Goal: Task Accomplishment & Management: Complete application form

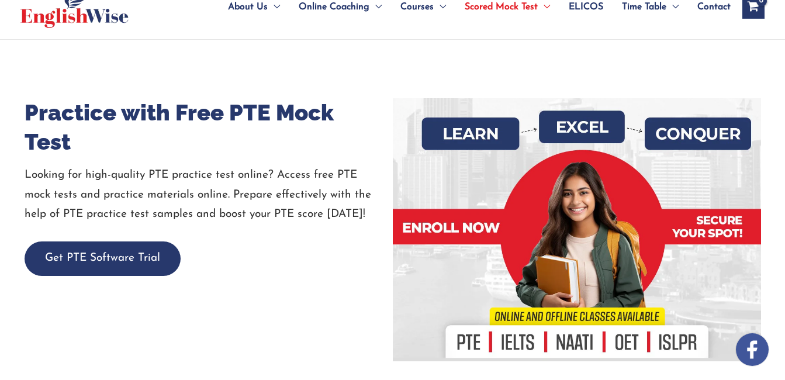
scroll to position [175, 0]
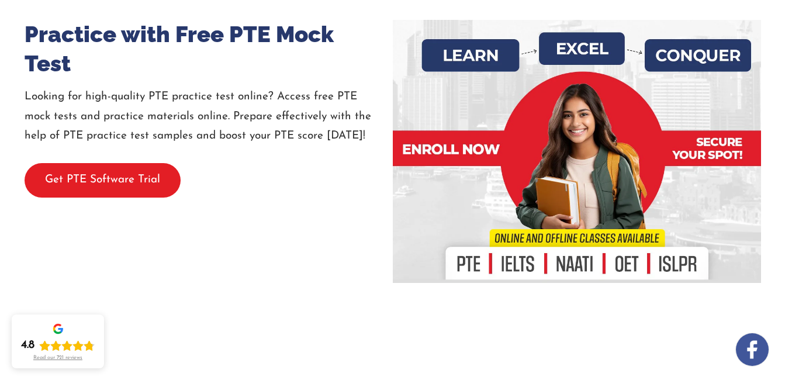
click at [123, 178] on button "Get PTE Software Trial" at bounding box center [103, 180] width 156 height 35
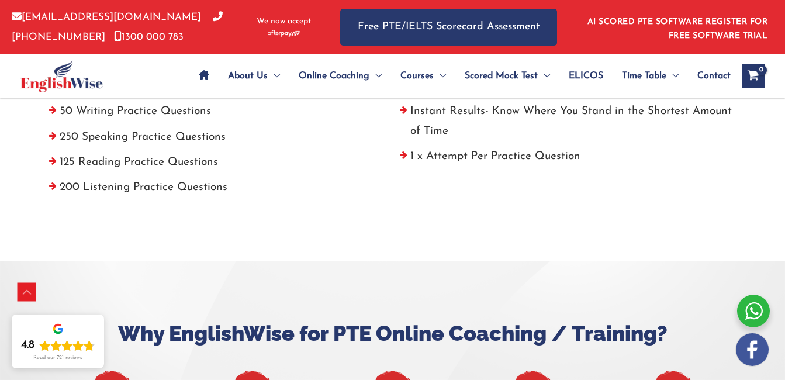
scroll to position [509, 0]
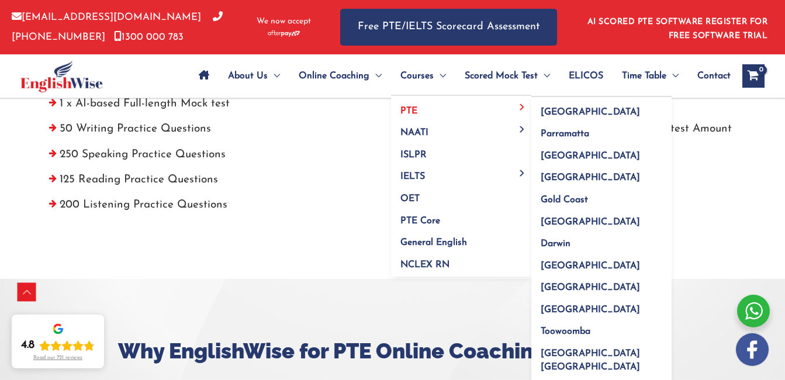
click at [419, 115] on link "PTE" at bounding box center [461, 107] width 140 height 22
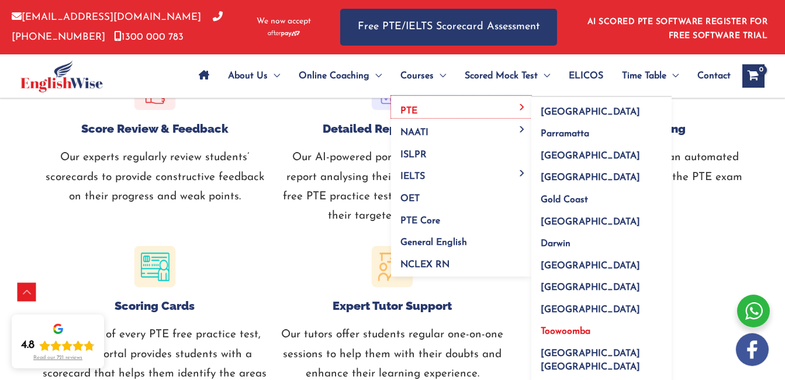
scroll to position [1091, 0]
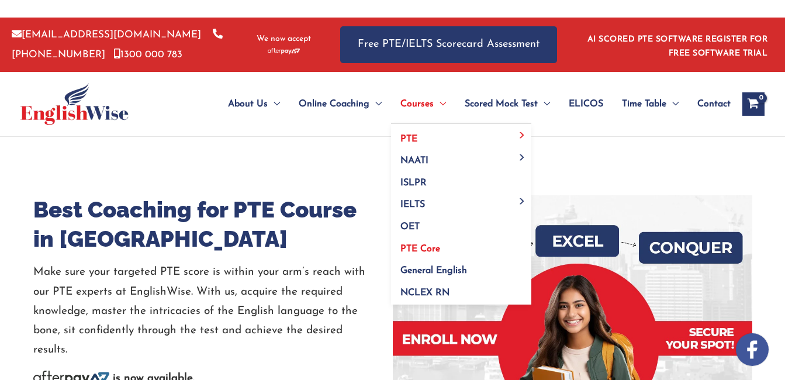
click at [431, 248] on span "PTE Core" at bounding box center [421, 248] width 40 height 9
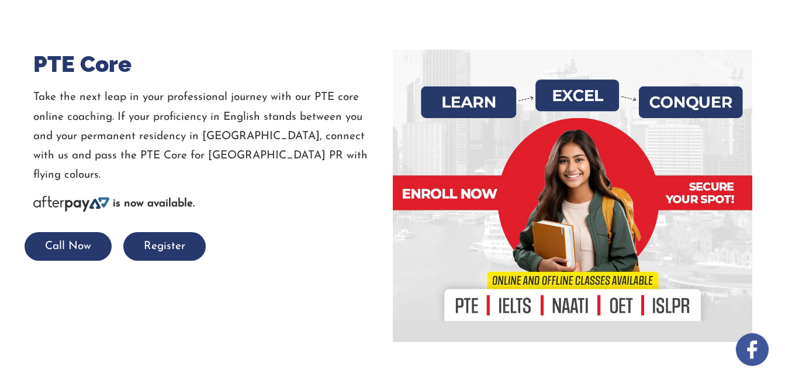
scroll to position [175, 0]
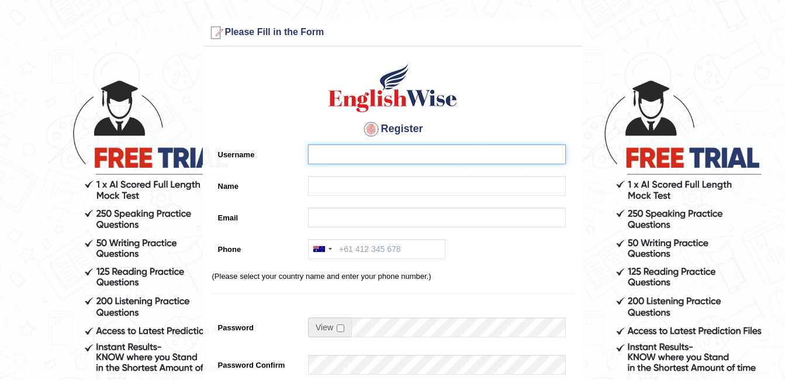
click at [335, 151] on input "Username" at bounding box center [437, 154] width 258 height 20
type input "[PERSON_NAME]"
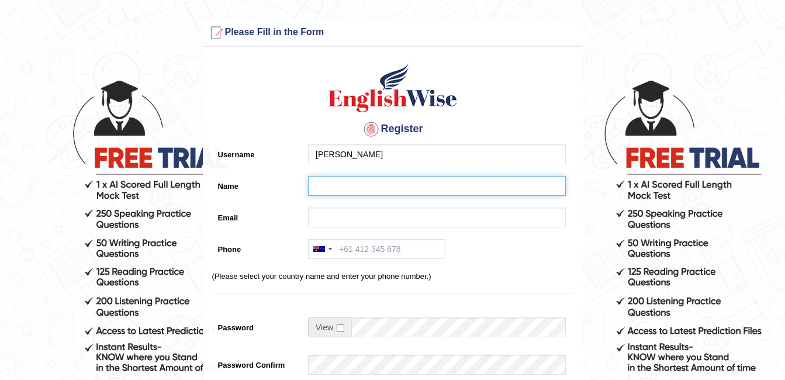
type input "anu paulson"
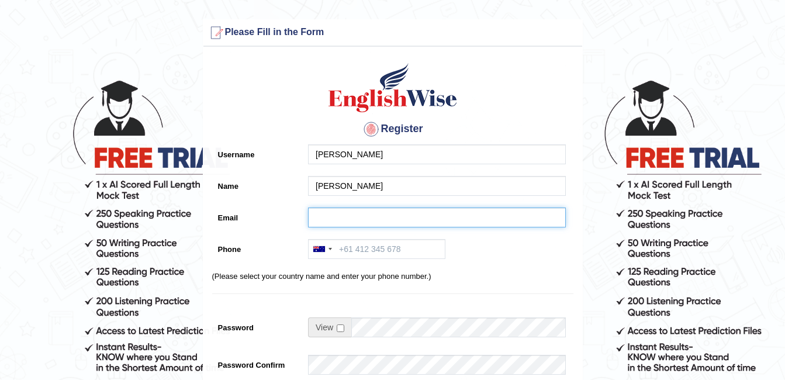
type input "anudino20928@gmail.com"
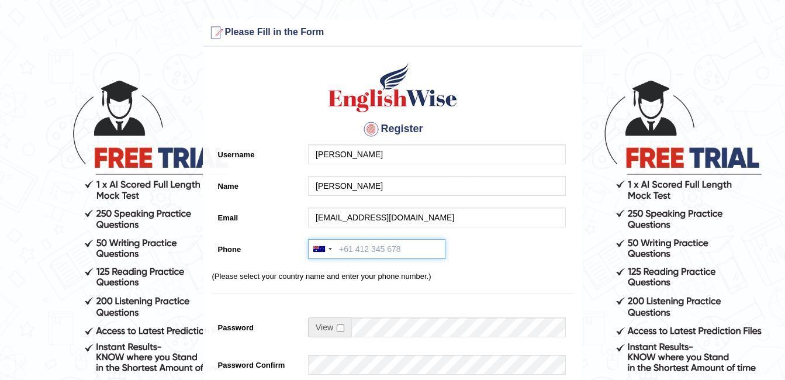
type input "+919526978821"
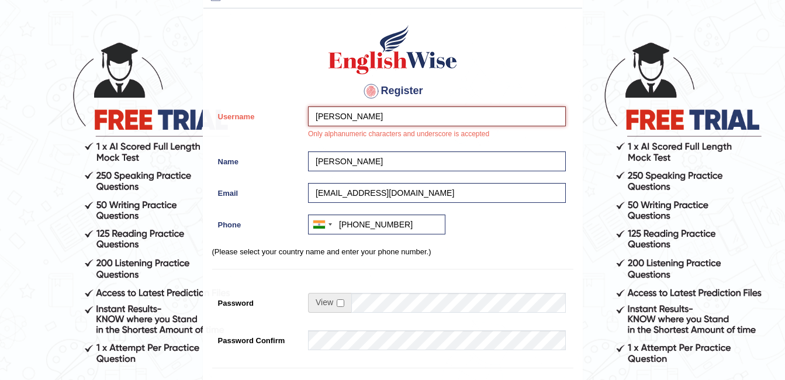
scroll to position [58, 0]
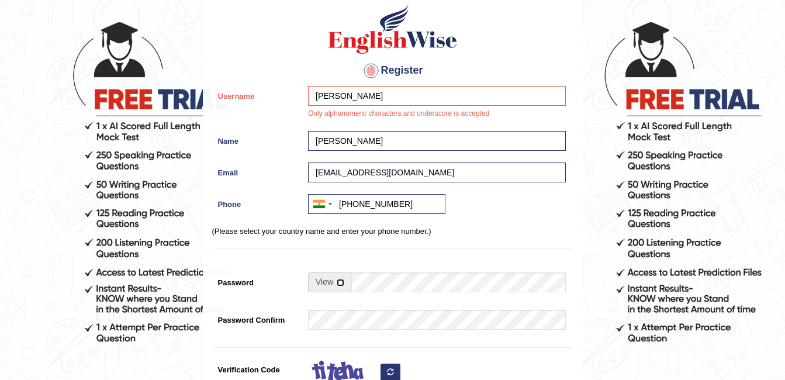
click at [340, 279] on input "checkbox" at bounding box center [341, 283] width 8 height 8
checkbox input "true"
click at [374, 283] on input "Password" at bounding box center [459, 283] width 215 height 20
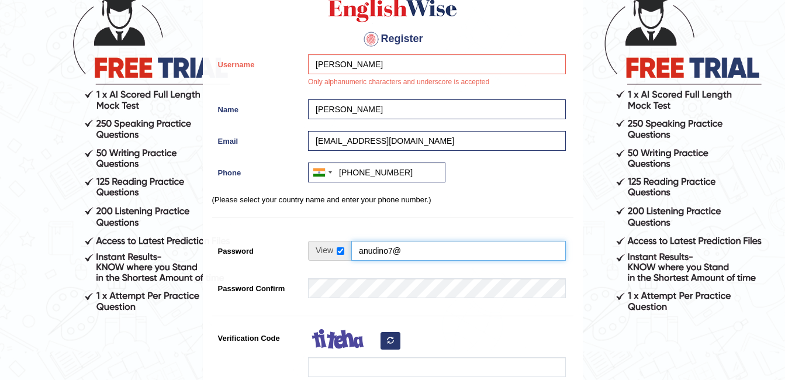
scroll to position [175, 0]
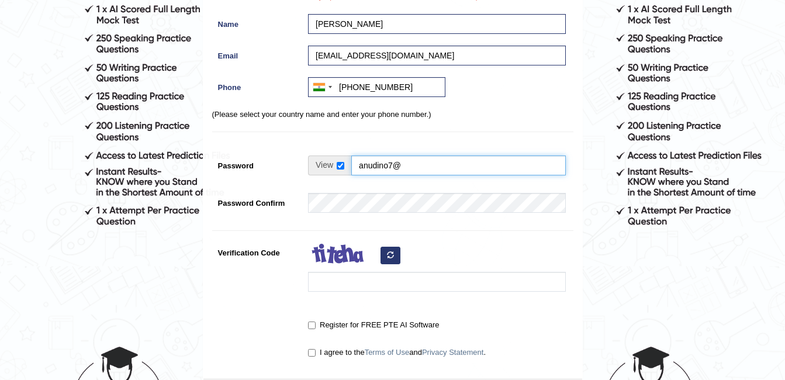
type input "anudino7@"
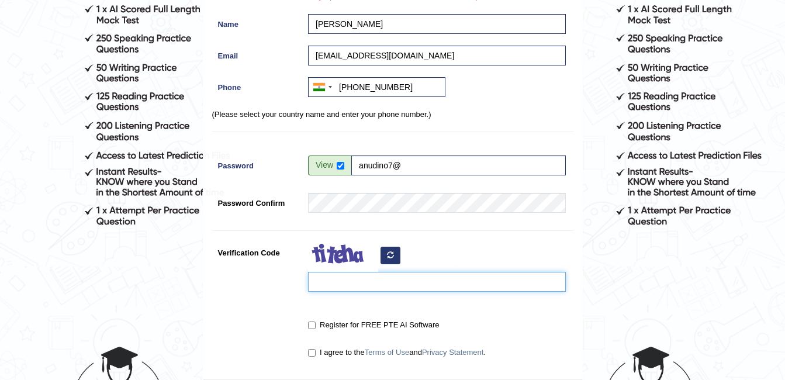
click at [376, 275] on input "Verification Code" at bounding box center [437, 282] width 258 height 20
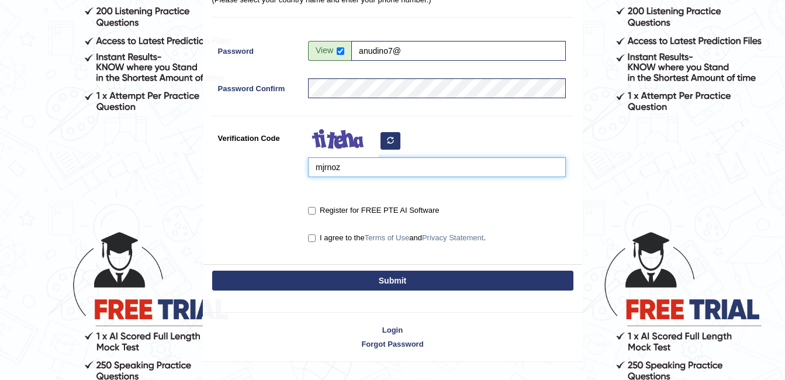
scroll to position [292, 0]
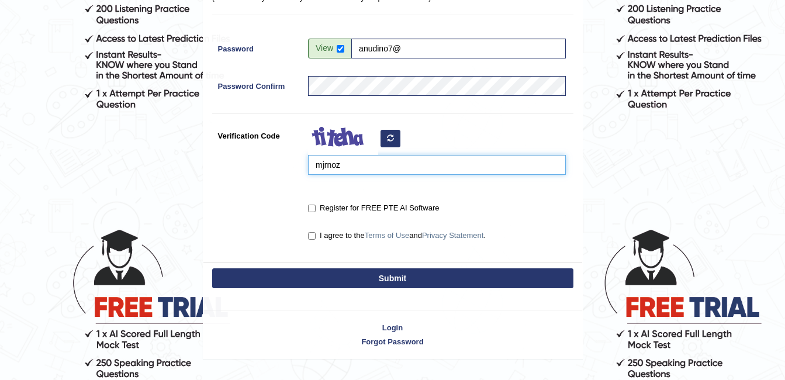
type input "mjrnoz"
click at [312, 209] on input "Register for FREE PTE AI Software" at bounding box center [312, 209] width 8 height 8
checkbox input "true"
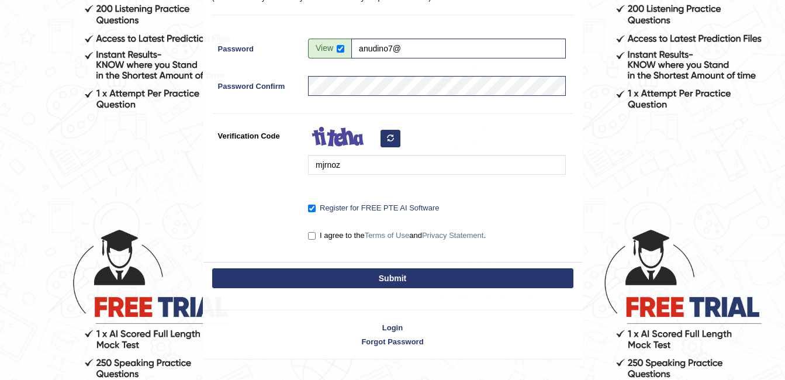
click at [339, 273] on button "Submit" at bounding box center [392, 278] width 361 height 20
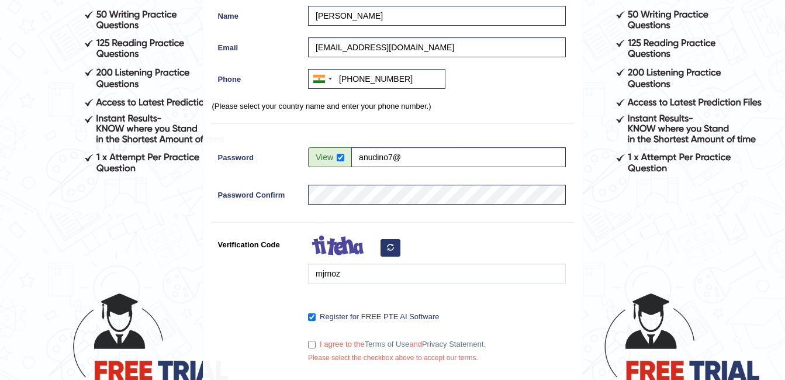
scroll to position [248, 0]
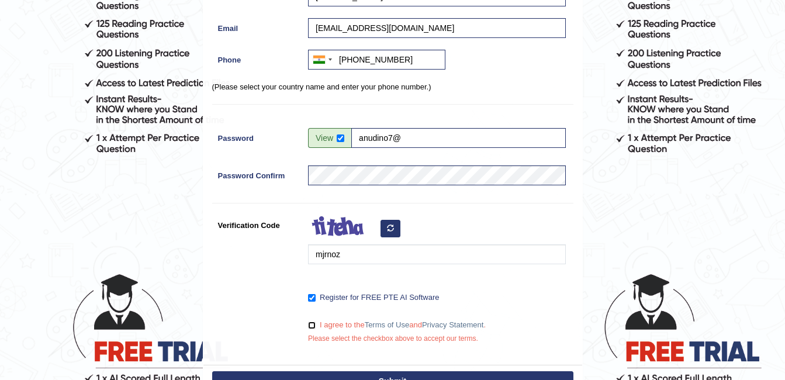
click at [312, 323] on input "I agree to the Terms of Use and Privacy Statement ." at bounding box center [312, 326] width 8 height 8
checkbox input "true"
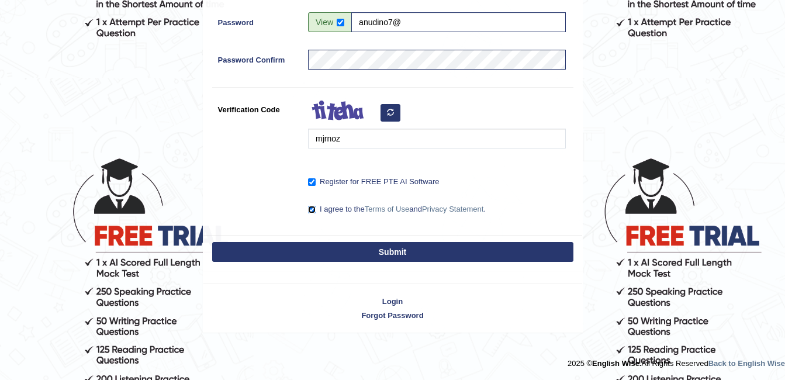
scroll to position [364, 0]
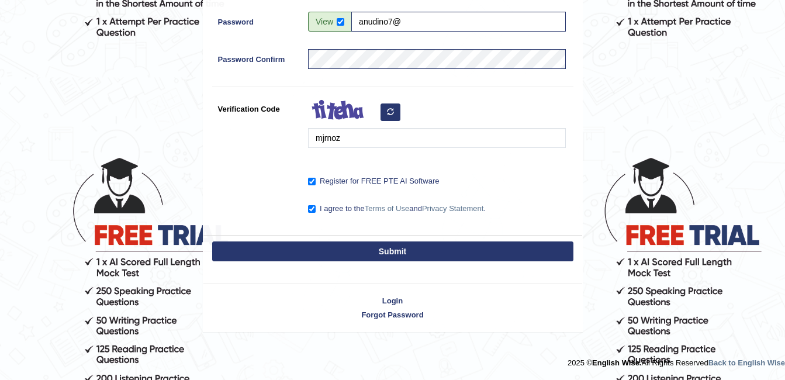
click at [371, 256] on button "Submit" at bounding box center [392, 252] width 361 height 20
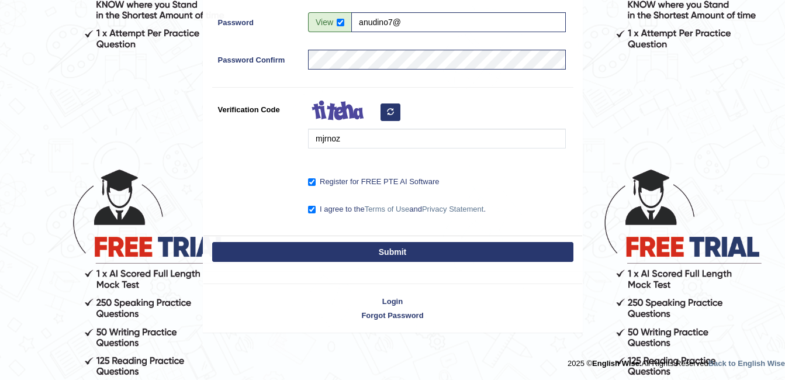
scroll to position [353, 0]
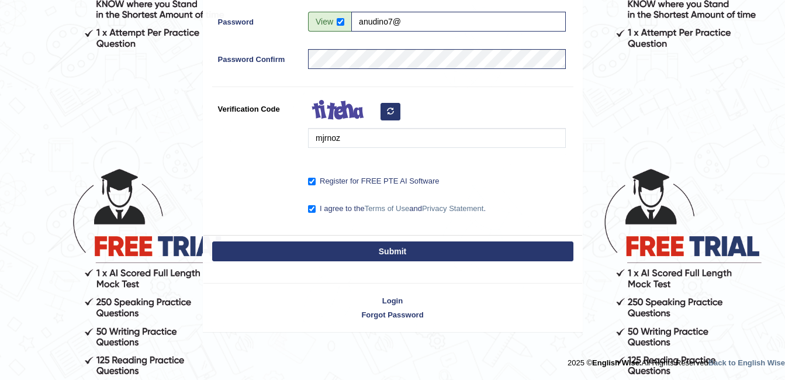
click at [374, 257] on button "Submit" at bounding box center [392, 252] width 361 height 20
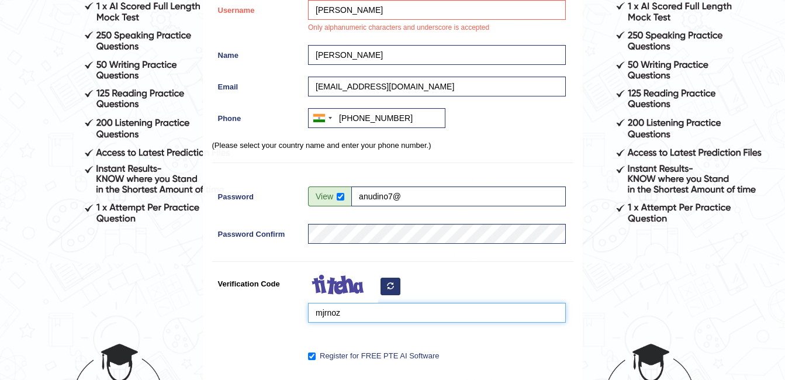
click at [371, 313] on input "mjrnoz" at bounding box center [437, 313] width 258 height 20
type input "m"
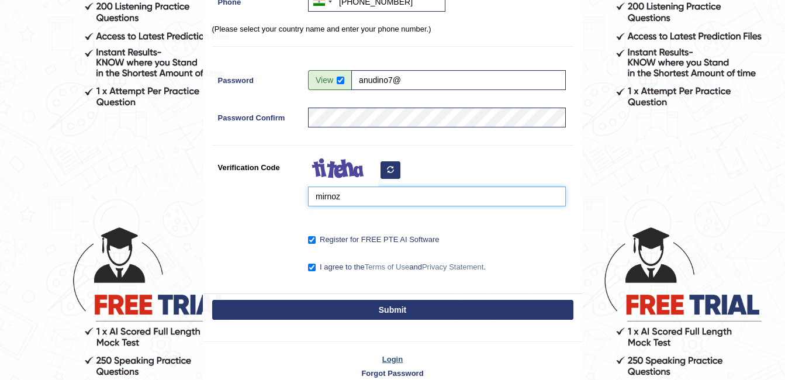
scroll to position [295, 0]
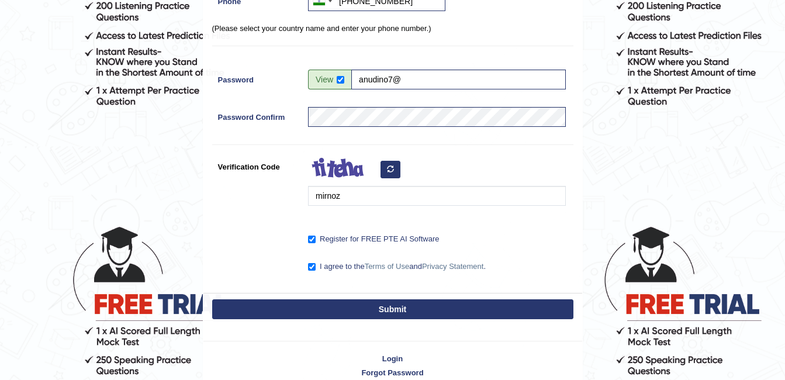
click at [386, 314] on button "Submit" at bounding box center [392, 309] width 361 height 20
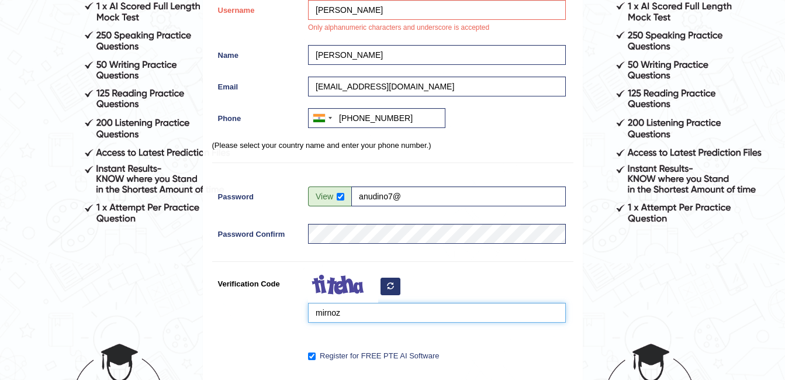
click at [387, 313] on input "mirnoz" at bounding box center [437, 313] width 258 height 20
type input "m"
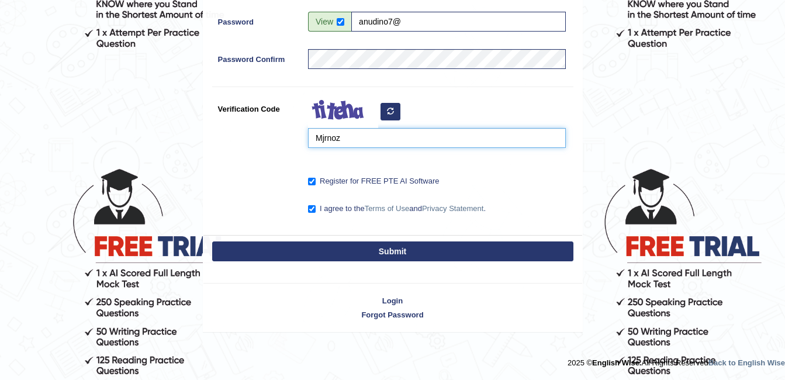
type input "Mjrnoz"
click at [387, 254] on button "Submit" at bounding box center [392, 252] width 361 height 20
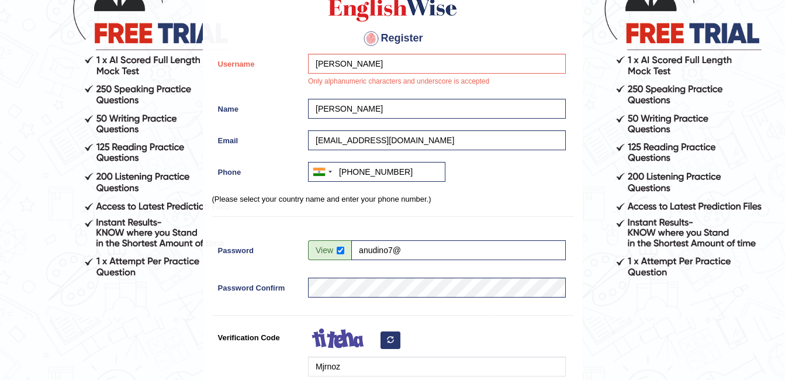
scroll to position [119, 0]
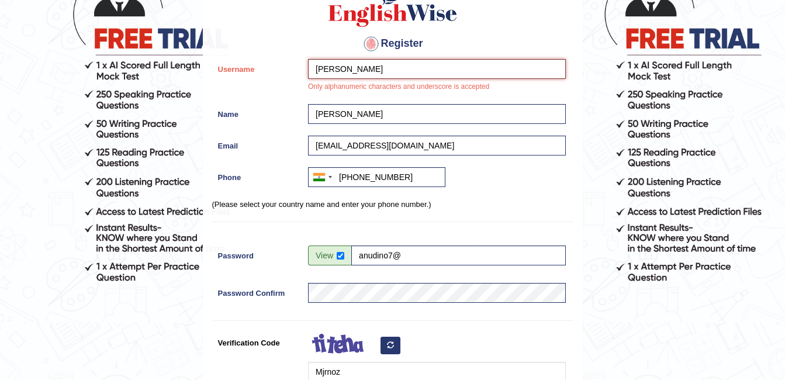
click at [385, 70] on input "anu paulson" at bounding box center [437, 69] width 258 height 20
type input "a"
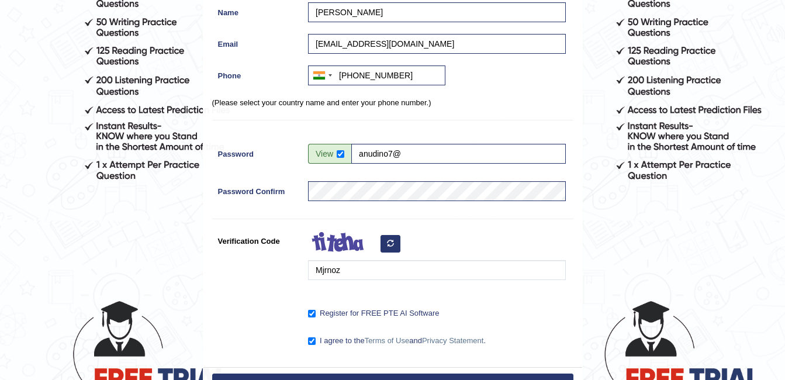
scroll to position [236, 0]
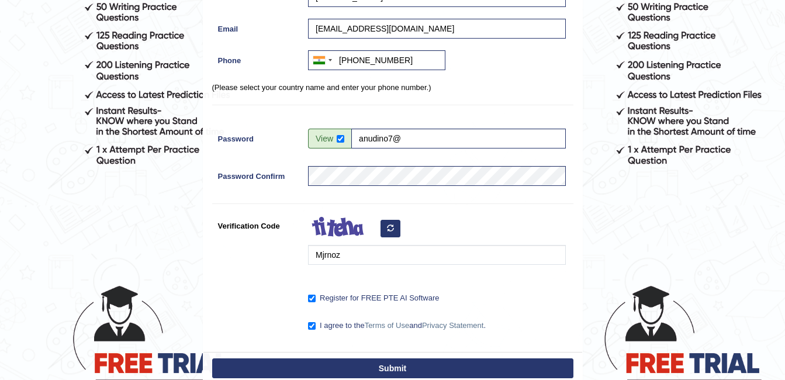
click at [372, 365] on button "Submit" at bounding box center [392, 369] width 361 height 20
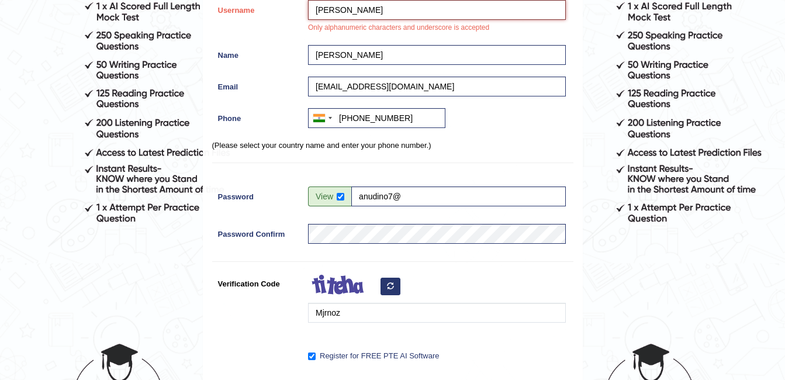
click at [395, 4] on input "ANU PAULSON" at bounding box center [437, 10] width 258 height 20
type input "A"
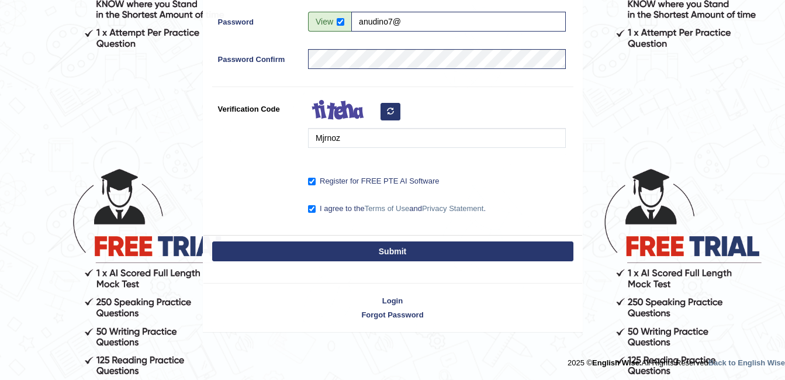
click at [373, 253] on button "Submit" at bounding box center [392, 252] width 361 height 20
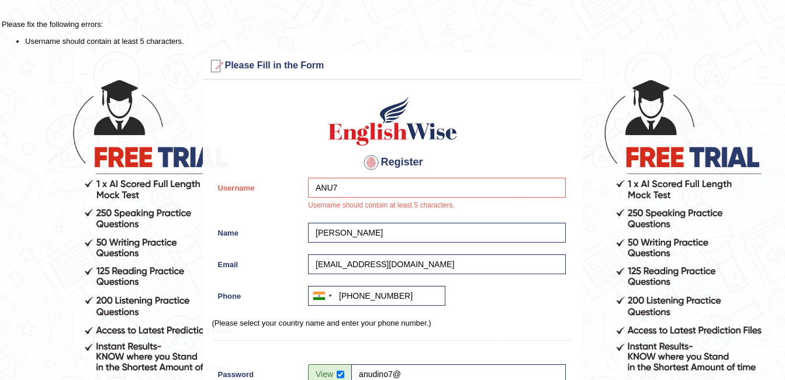
scroll to position [0, 0]
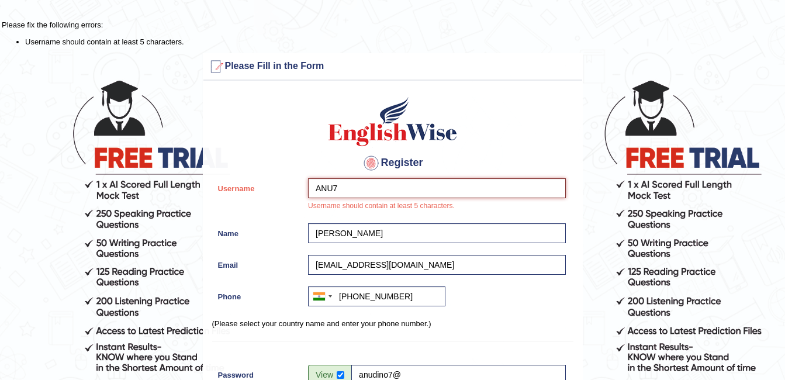
click at [398, 192] on input "ANU7" at bounding box center [437, 188] width 258 height 20
type input "A"
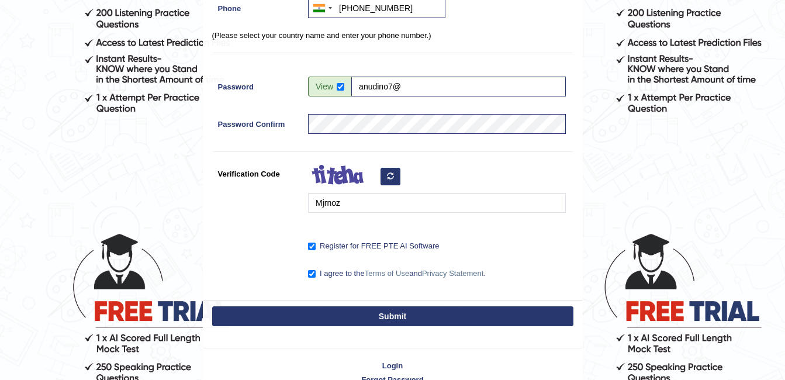
scroll to position [292, 0]
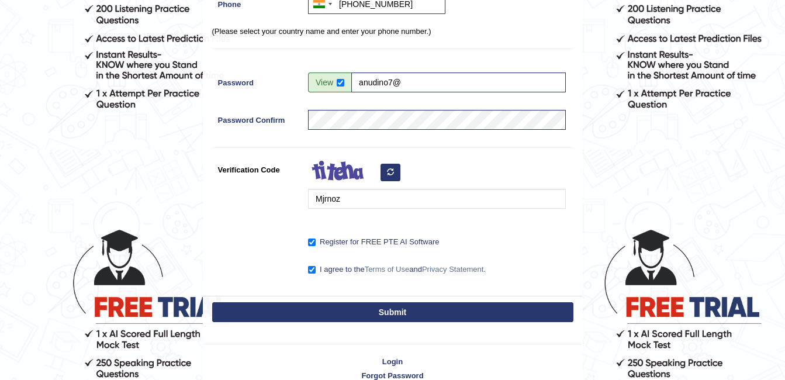
click at [393, 308] on button "Submit" at bounding box center [392, 312] width 361 height 20
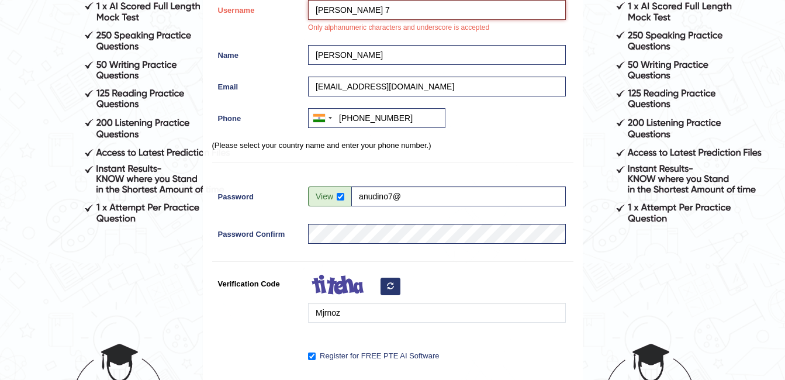
click at [391, 4] on input "ANU PAULSON 7" at bounding box center [437, 10] width 258 height 20
type input "A"
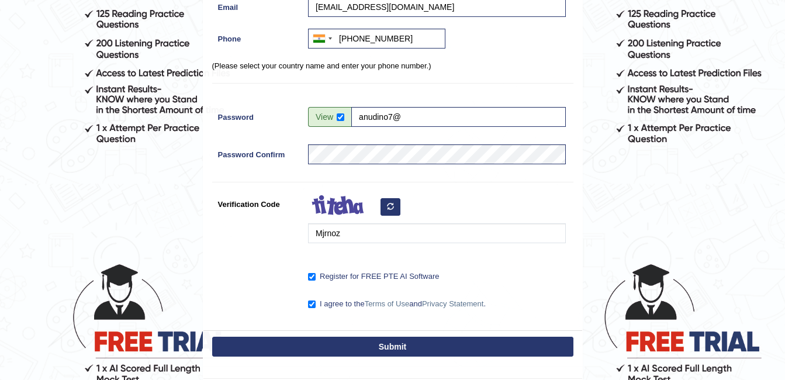
scroll to position [61, 0]
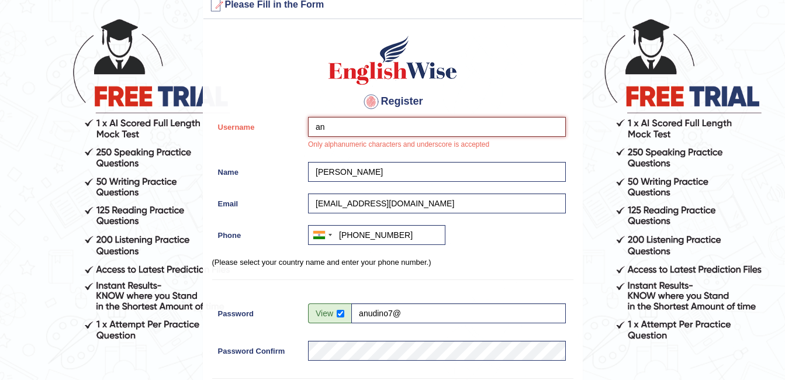
type input "a"
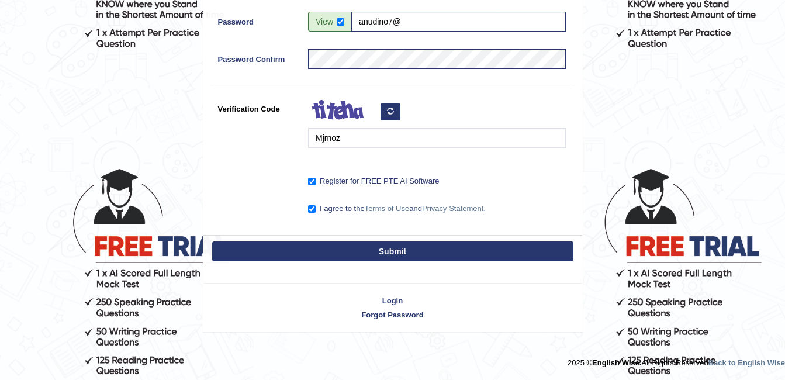
click at [412, 250] on button "Submit" at bounding box center [392, 252] width 361 height 20
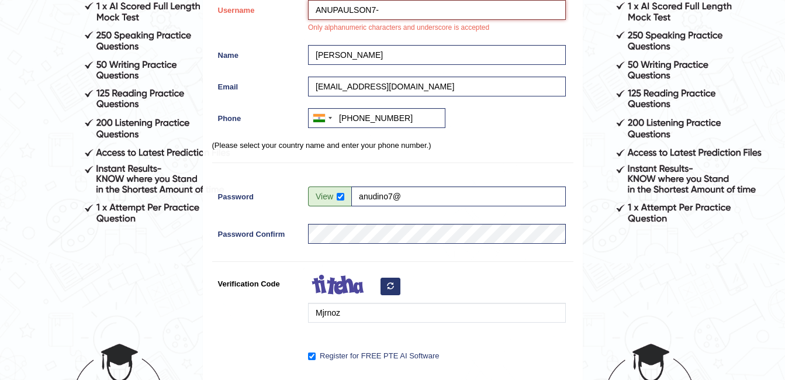
click at [423, 13] on input "ANUPAULSON7-" at bounding box center [437, 10] width 258 height 20
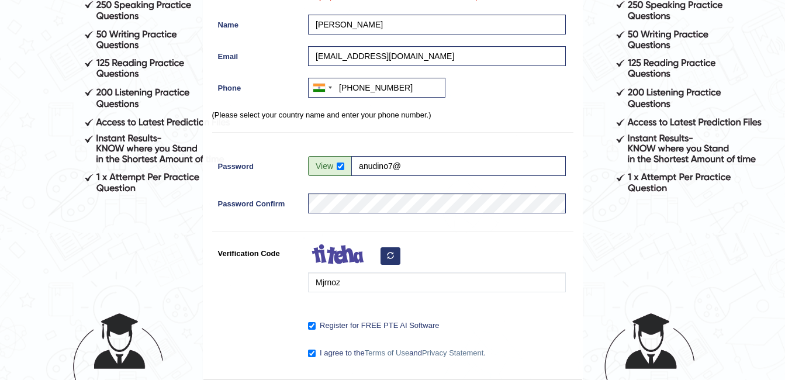
scroll to position [295, 0]
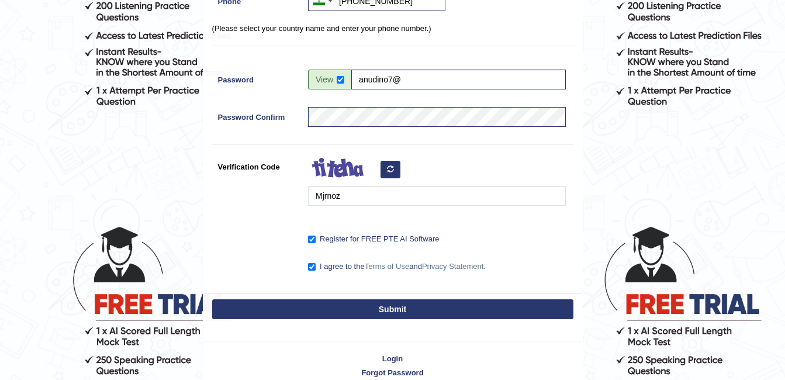
click at [381, 312] on button "Submit" at bounding box center [392, 309] width 361 height 20
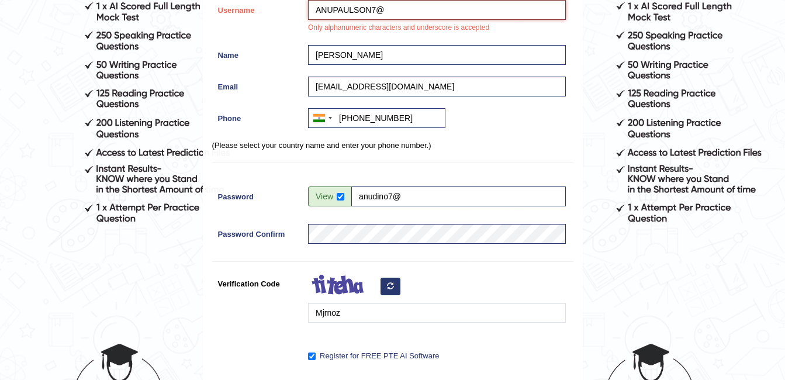
click at [430, 3] on input "ANUPAULSON7@" at bounding box center [437, 10] width 258 height 20
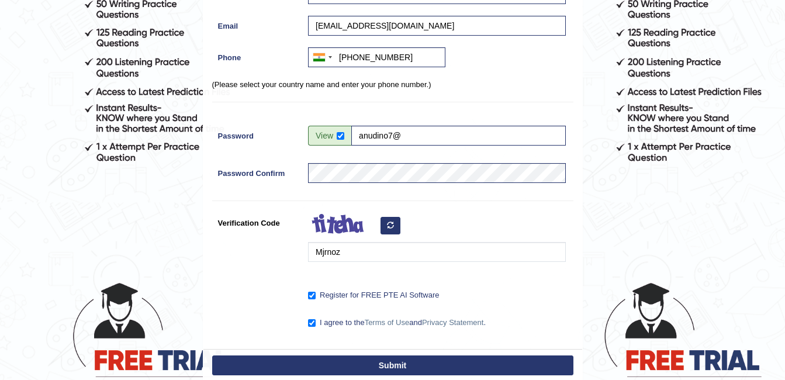
scroll to position [353, 0]
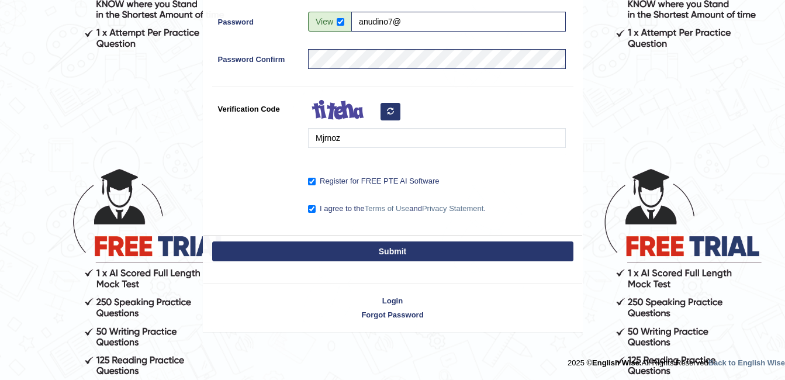
type input "ANUPAULSON_7"
click at [389, 254] on button "Submit" at bounding box center [392, 252] width 361 height 20
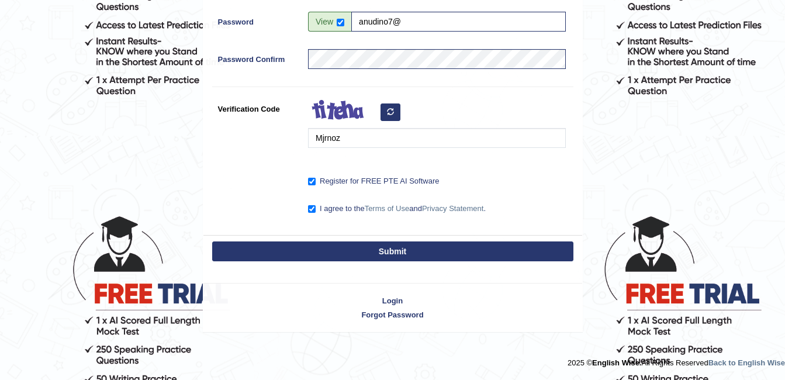
scroll to position [306, 0]
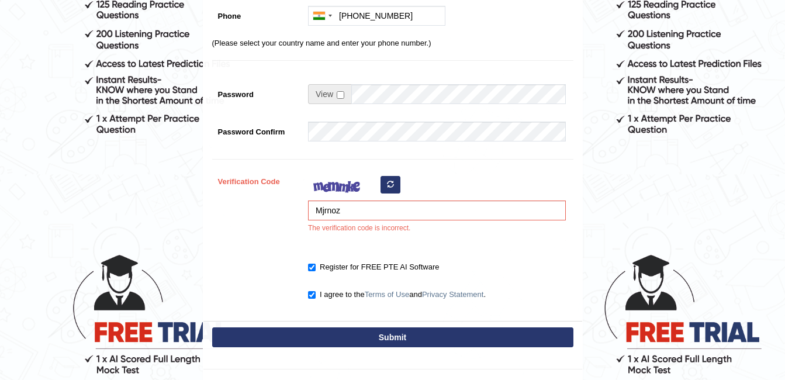
scroll to position [351, 0]
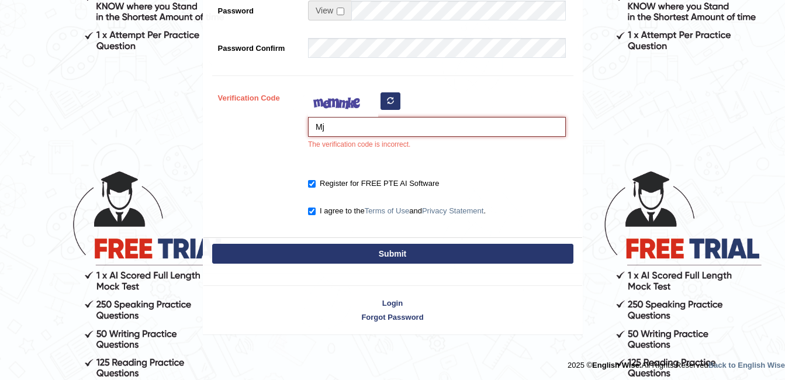
type input "M"
type input "mijrnoz"
click at [429, 251] on button "Submit" at bounding box center [392, 254] width 361 height 20
type input "+919526978821"
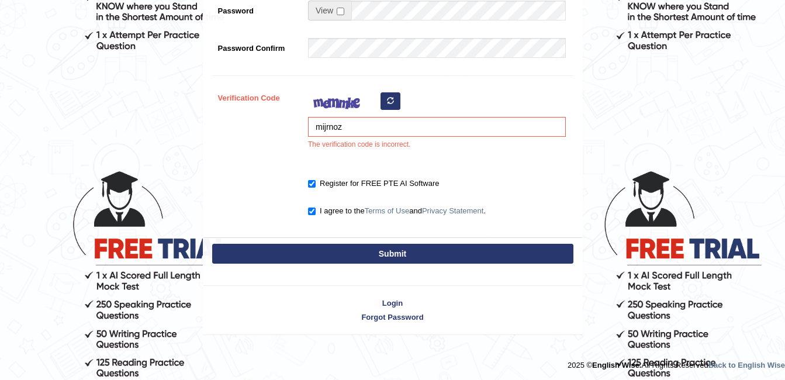
scroll to position [317, 0]
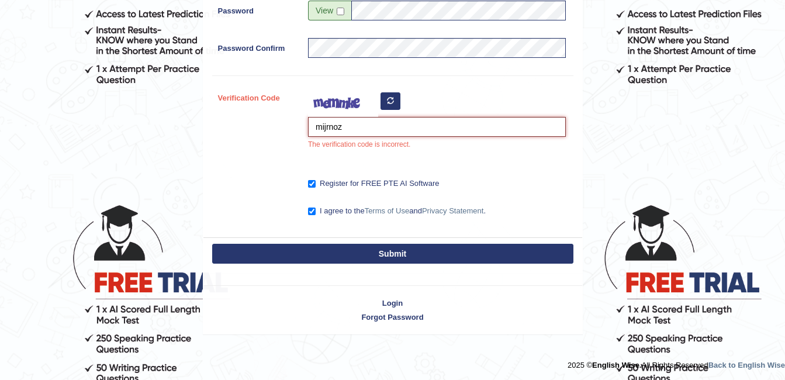
click at [395, 124] on input "mijrnoz" at bounding box center [437, 127] width 258 height 20
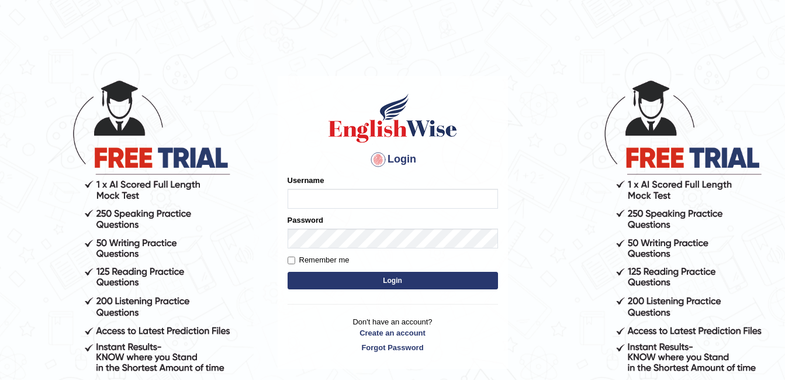
type input "a"
type input "ANUPANULSON_7"
click at [458, 284] on button "Login" at bounding box center [393, 281] width 211 height 18
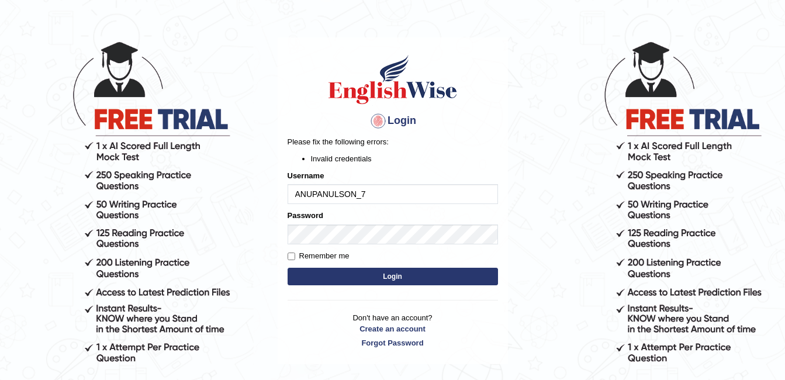
scroll to position [58, 0]
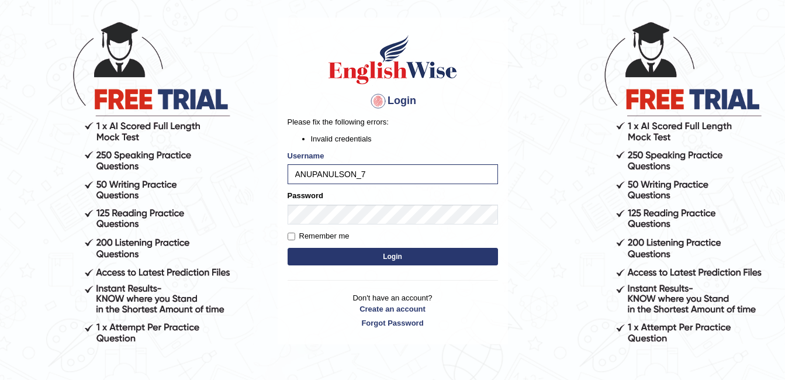
click at [405, 259] on button "Login" at bounding box center [393, 257] width 211 height 18
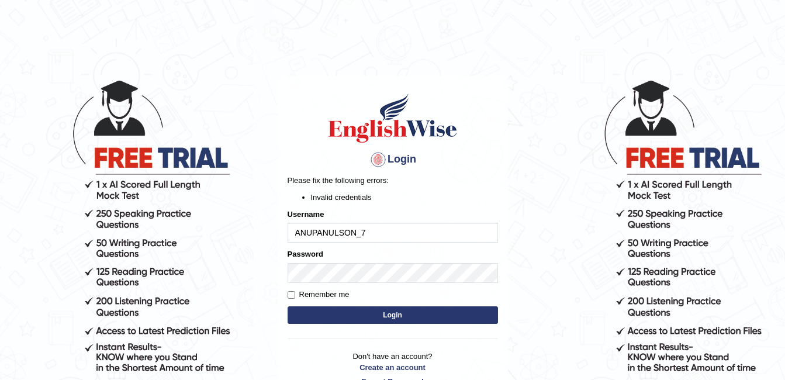
click at [398, 226] on input "ANUPANULSON_7" at bounding box center [393, 233] width 211 height 20
click at [405, 318] on button "Login" at bounding box center [393, 315] width 211 height 18
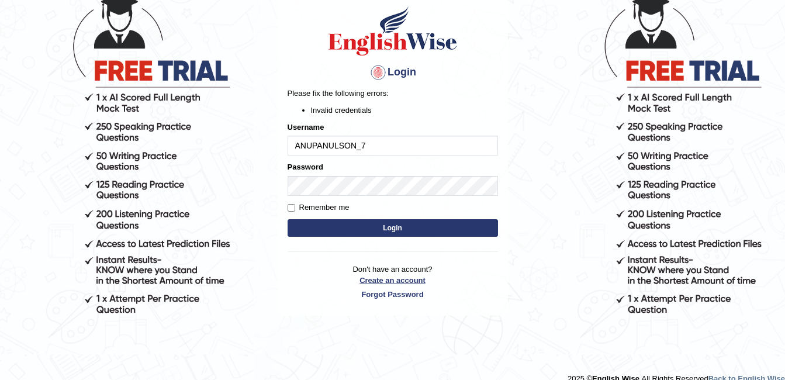
scroll to position [102, 0]
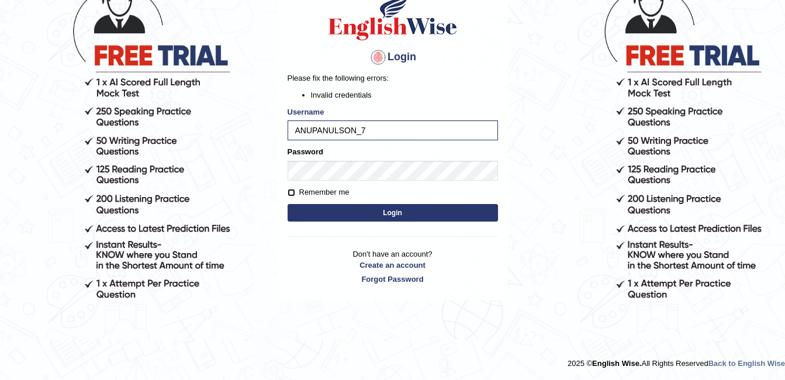
click at [291, 191] on input "Remember me" at bounding box center [292, 193] width 8 height 8
checkbox input "true"
click at [400, 212] on button "Login" at bounding box center [393, 213] width 211 height 18
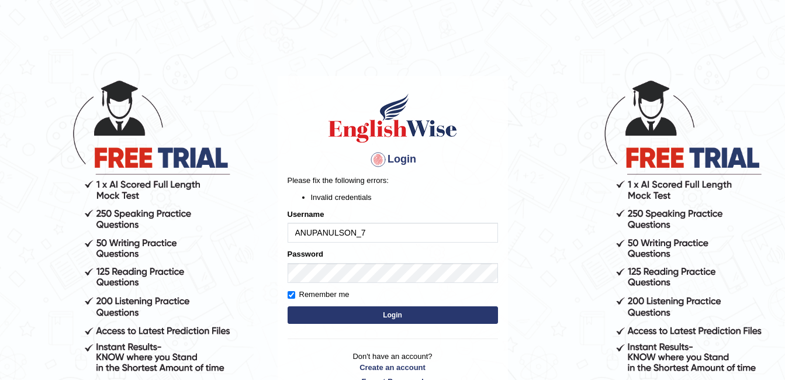
click at [384, 315] on button "Login" at bounding box center [393, 315] width 211 height 18
click at [391, 367] on link "Create an account" at bounding box center [393, 367] width 211 height 11
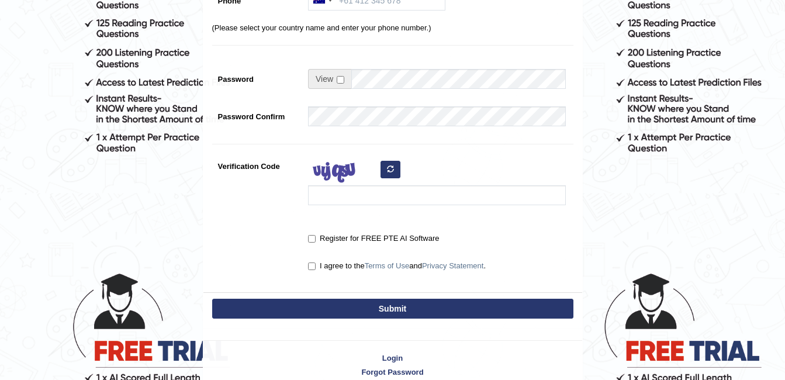
scroll to position [306, 0]
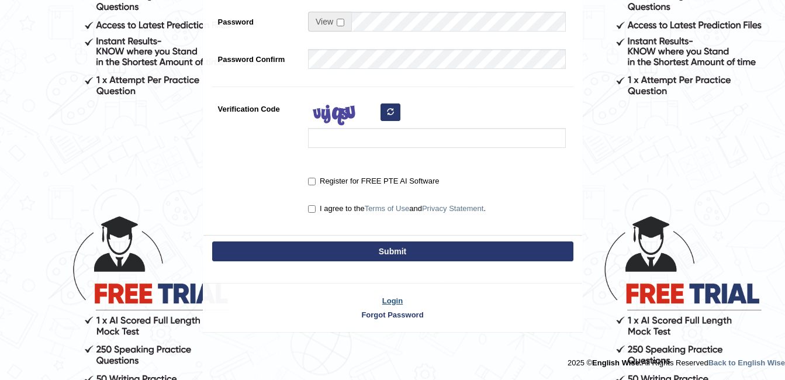
click at [391, 301] on link "Login" at bounding box center [393, 300] width 379 height 11
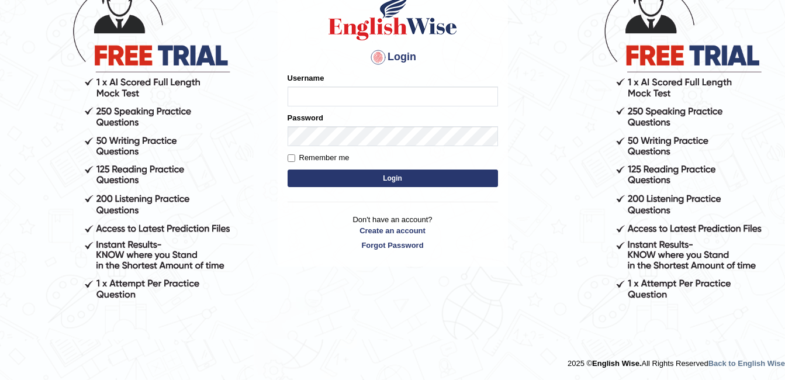
click at [336, 101] on input "Username" at bounding box center [393, 97] width 211 height 20
type input "ANUPANULSON_7"
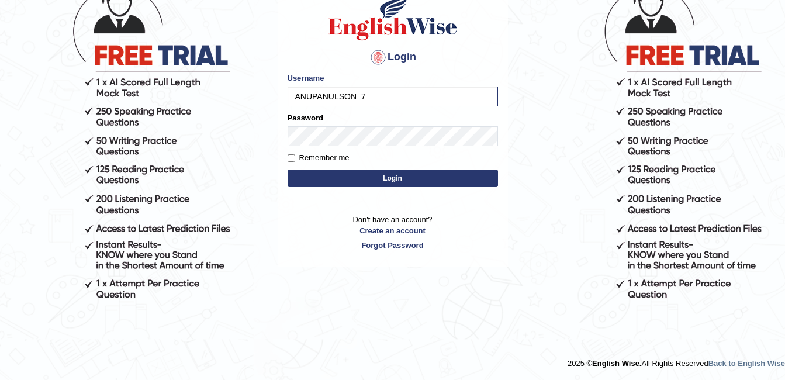
click at [401, 179] on button "Login" at bounding box center [393, 179] width 211 height 18
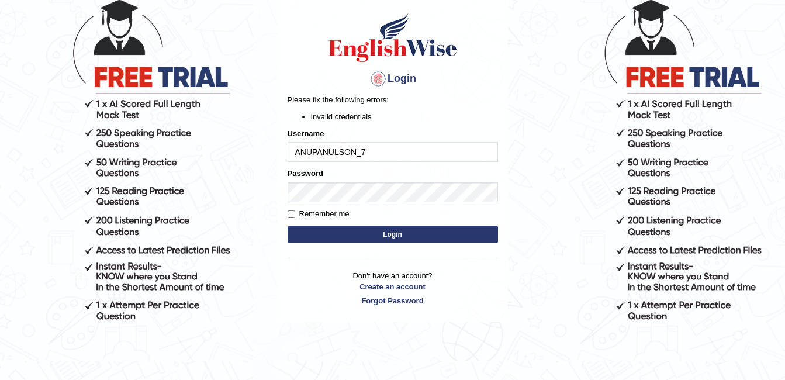
scroll to position [102, 0]
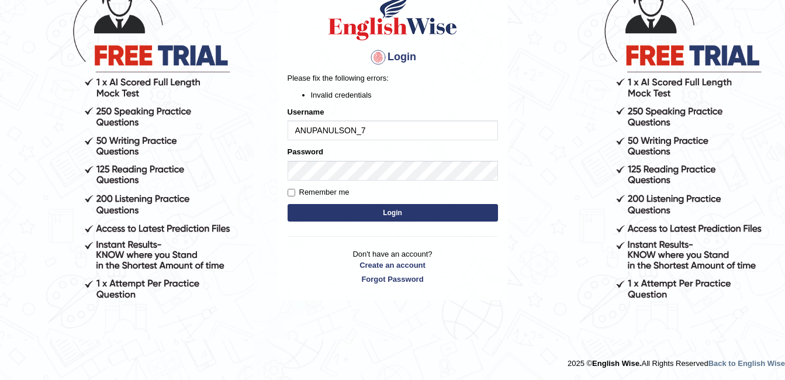
click at [406, 129] on input "ANUPANULSON_7" at bounding box center [393, 130] width 211 height 20
click at [312, 127] on input "ANUPANULSON_7" at bounding box center [393, 130] width 211 height 20
click at [463, 132] on input "ANU PANULSON_7" at bounding box center [393, 130] width 211 height 20
type input "ANU PANULSON_7"
click at [384, 209] on button "Login" at bounding box center [393, 213] width 211 height 18
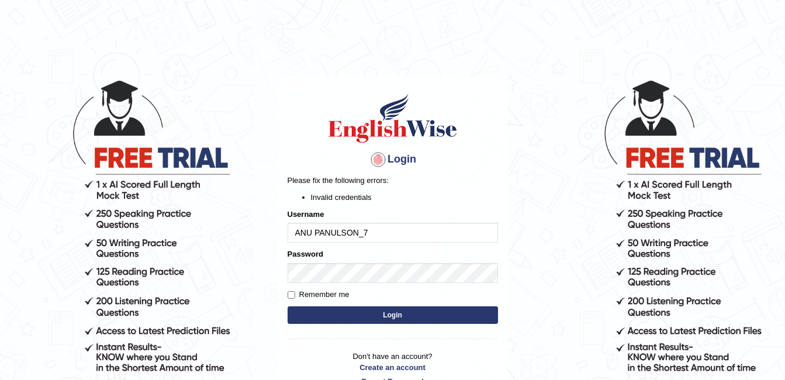
click at [373, 319] on button "Login" at bounding box center [393, 315] width 211 height 18
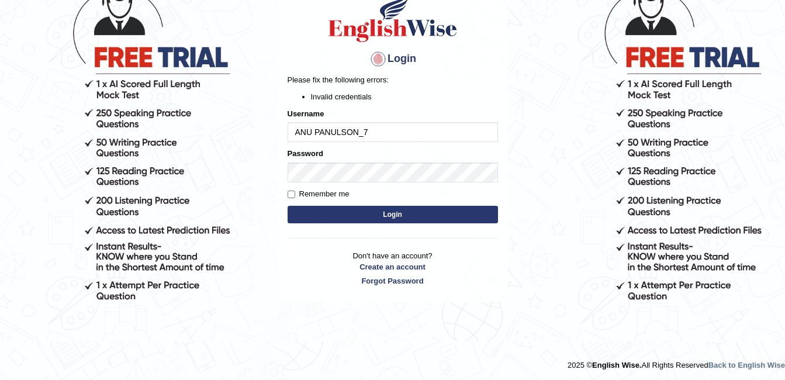
scroll to position [102, 0]
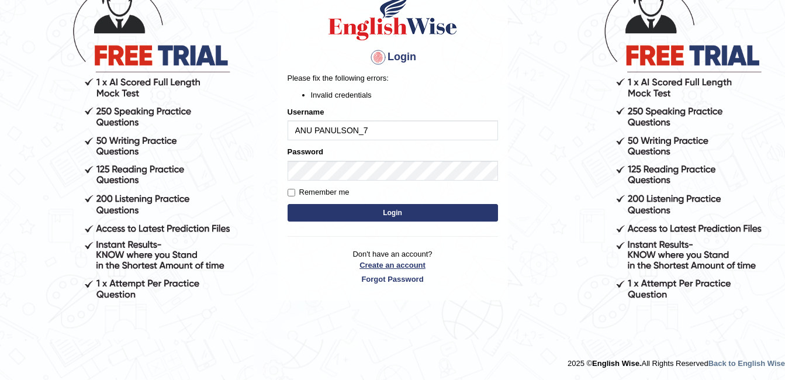
click at [395, 269] on link "Create an account" at bounding box center [393, 265] width 211 height 11
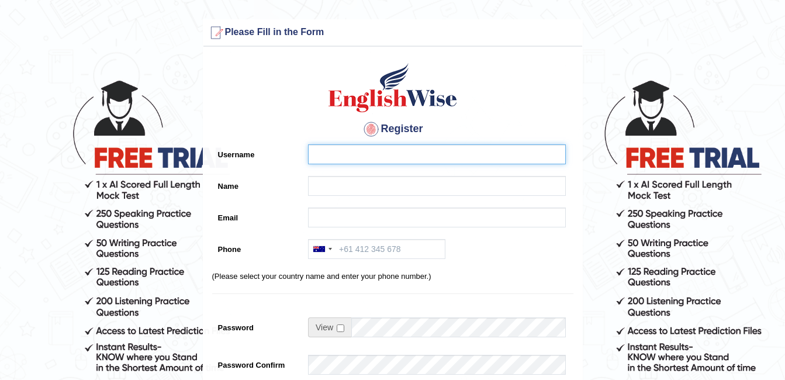
click at [338, 154] on input "Username" at bounding box center [437, 154] width 258 height 20
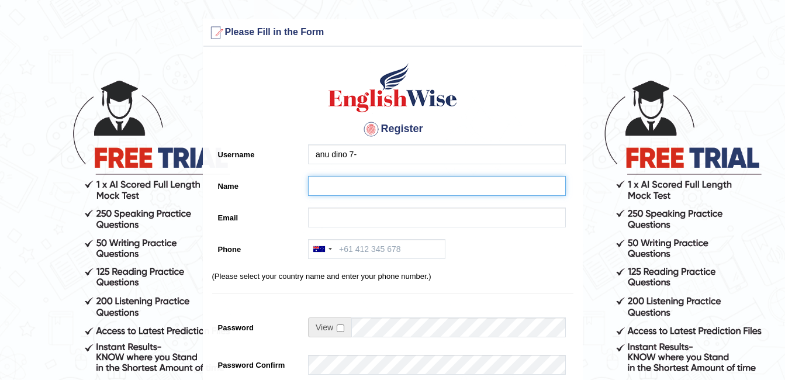
click at [370, 189] on input "Name" at bounding box center [437, 186] width 258 height 20
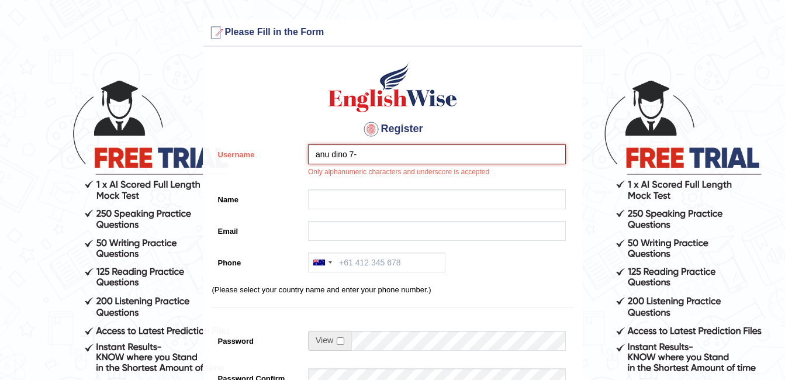
click at [394, 148] on input "anu dino 7-" at bounding box center [437, 154] width 258 height 20
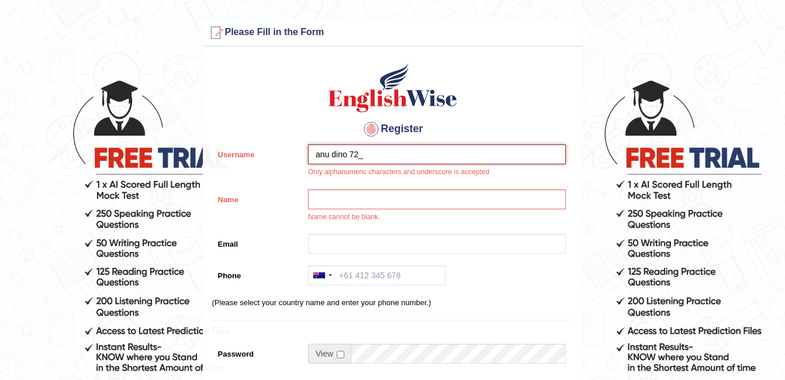
type input "anu dino 72_"
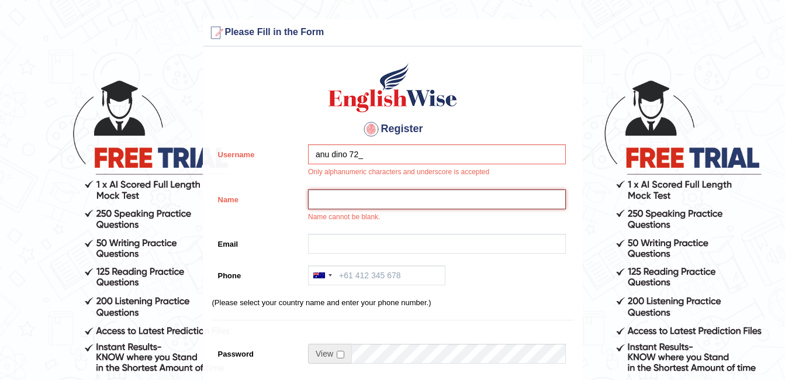
click at [437, 199] on input "Name" at bounding box center [437, 199] width 258 height 20
type input "anu paulson"
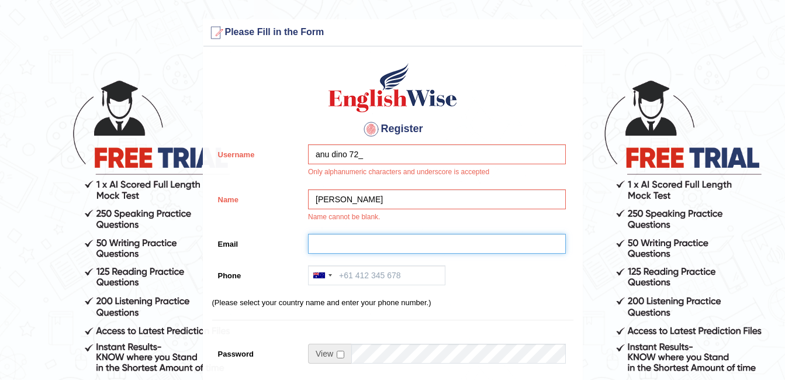
type input "[EMAIL_ADDRESS][DOMAIN_NAME]"
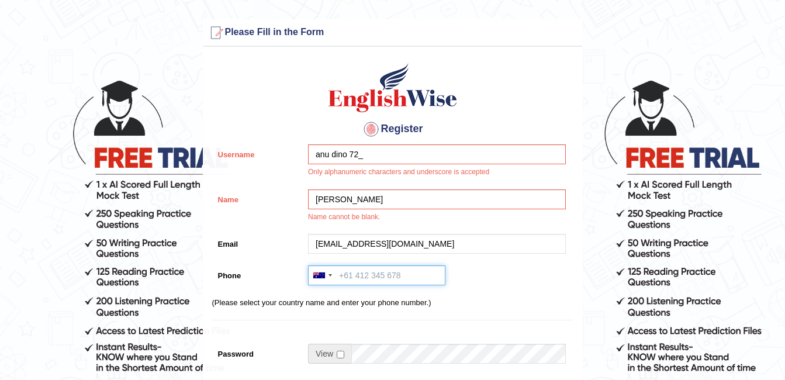
type input "+91 95269 78821"
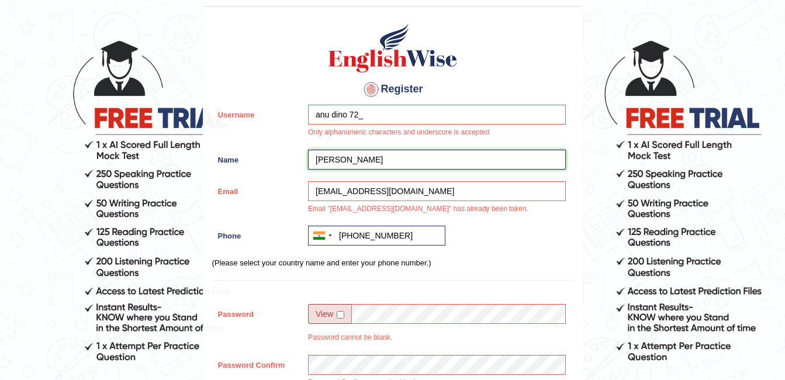
scroll to position [58, 0]
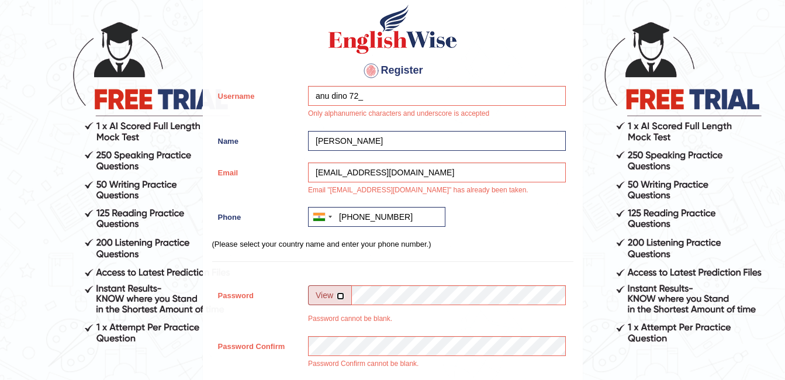
click at [343, 292] on input "checkbox" at bounding box center [341, 296] width 8 height 8
checkbox input "true"
click at [393, 299] on input "Password" at bounding box center [459, 295] width 215 height 20
type input "anudino7@"
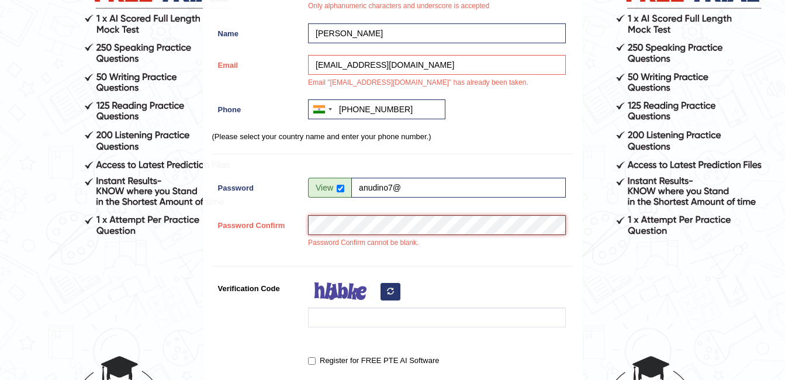
scroll to position [175, 0]
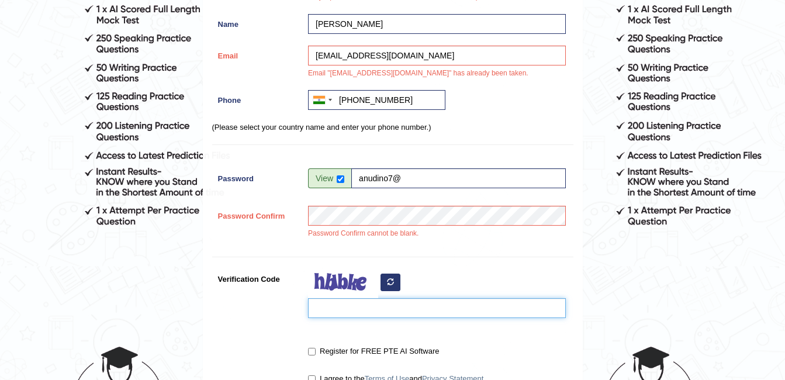
click at [330, 304] on input "Verification Code" at bounding box center [437, 308] width 258 height 20
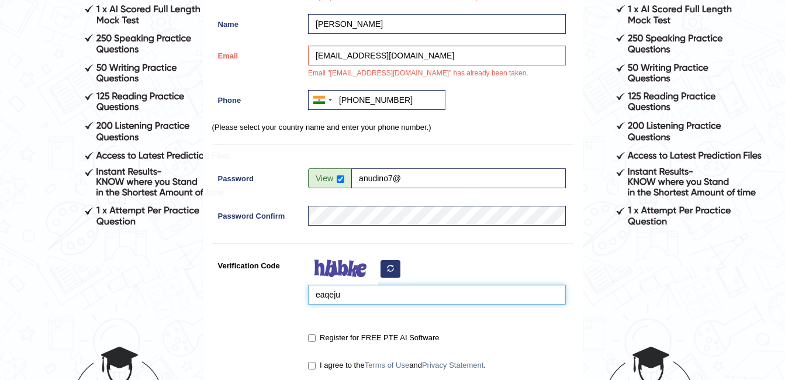
type input "eaqeju"
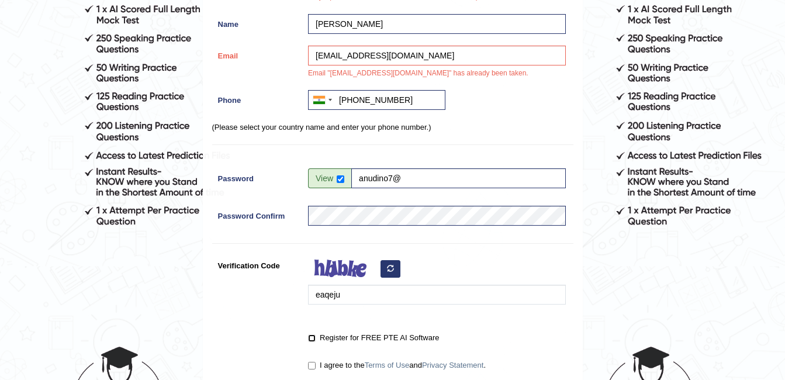
click at [312, 340] on input "Register for FREE PTE AI Software" at bounding box center [312, 339] width 8 height 8
checkbox input "true"
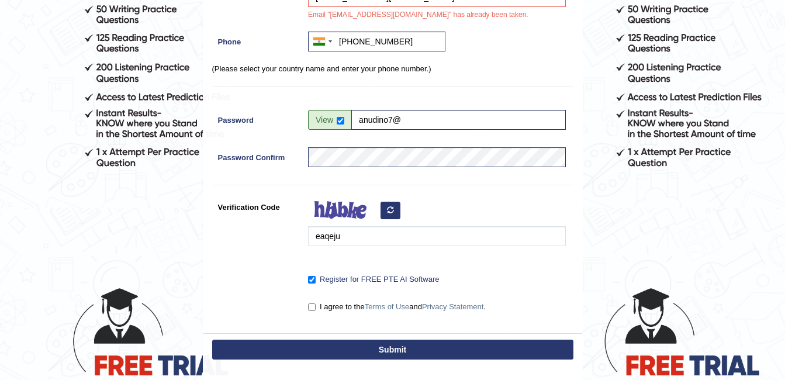
click at [373, 348] on button "Submit" at bounding box center [392, 350] width 361 height 20
type input "+919526978821"
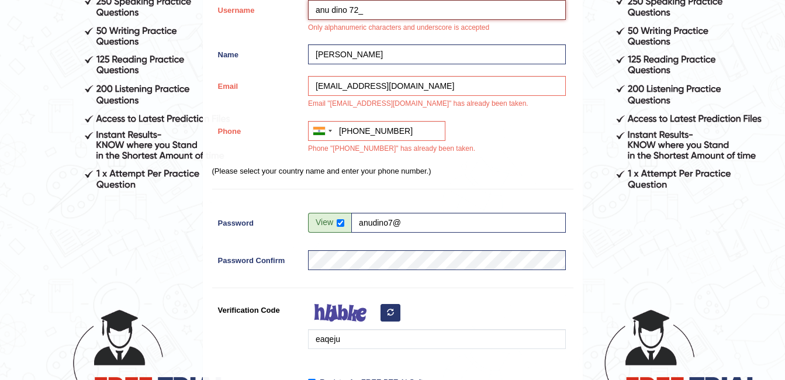
click at [411, 16] on input "anu dino 72_" at bounding box center [437, 10] width 258 height 20
type input "a"
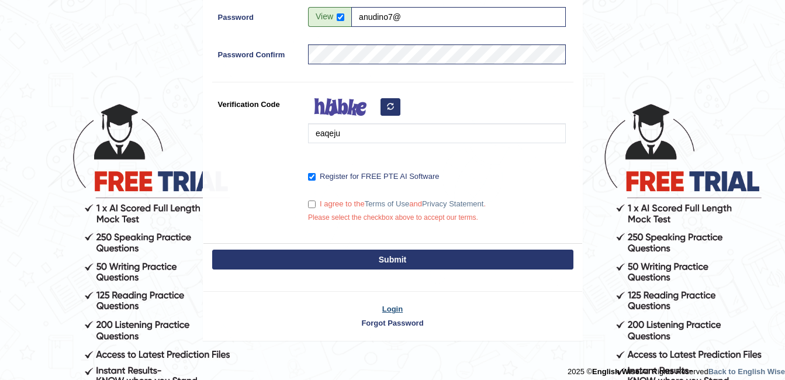
scroll to position [426, 0]
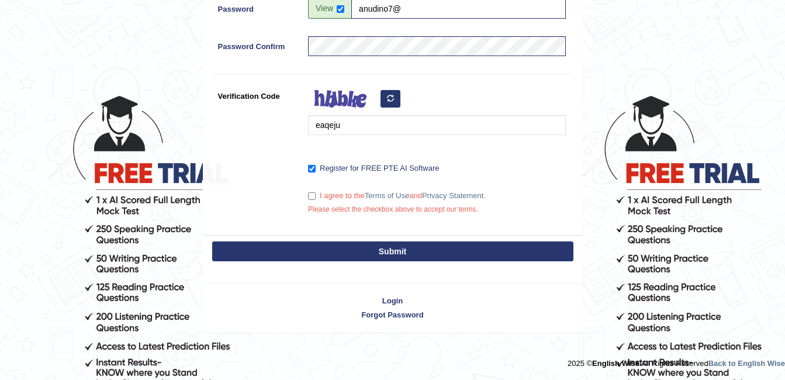
type input "ANUDINO7_"
click at [388, 249] on button "Submit" at bounding box center [392, 252] width 361 height 20
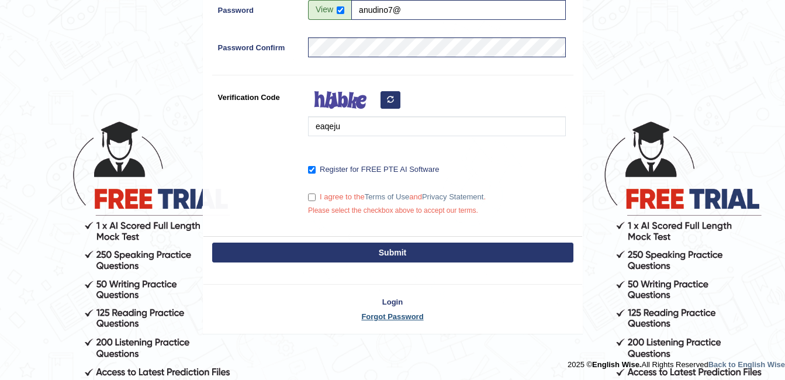
scroll to position [402, 0]
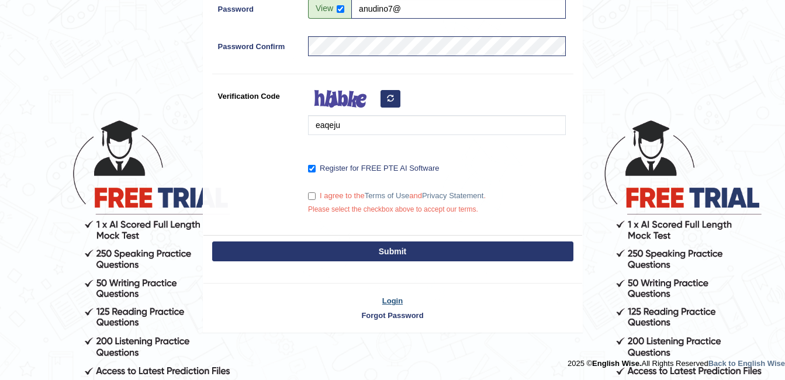
click at [391, 303] on link "Login" at bounding box center [393, 300] width 379 height 11
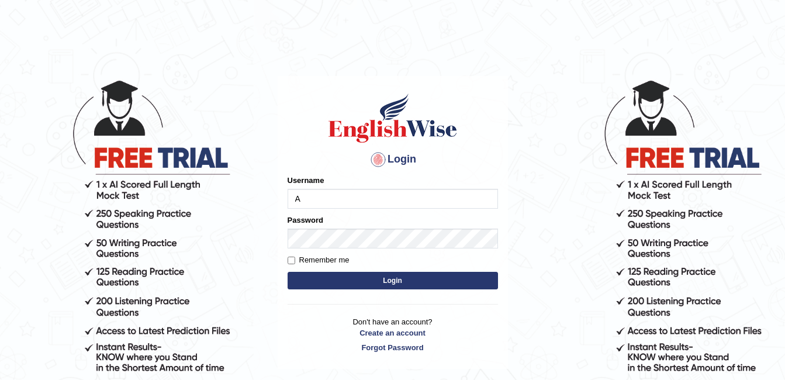
type input "ANUPANULSON_7"
click at [388, 350] on link "Forgot Password" at bounding box center [393, 347] width 211 height 11
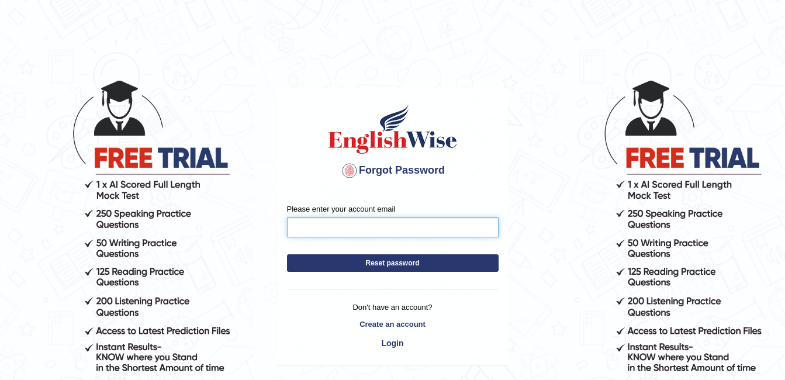
click at [371, 223] on input "Please enter your account email" at bounding box center [393, 228] width 212 height 20
type input "[EMAIL_ADDRESS][DOMAIN_NAME]"
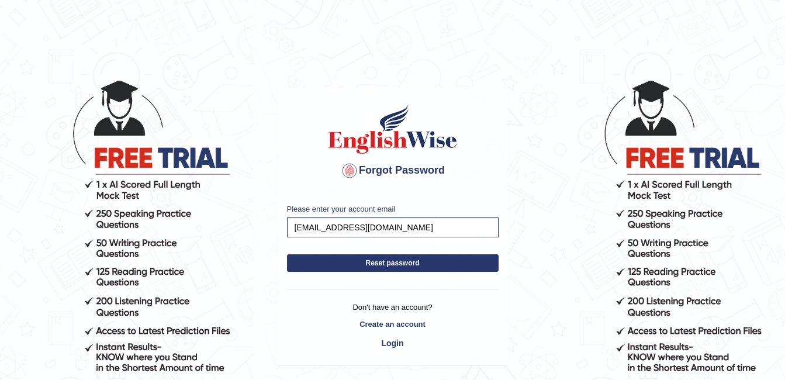
click at [391, 261] on button "Reset password" at bounding box center [393, 263] width 212 height 18
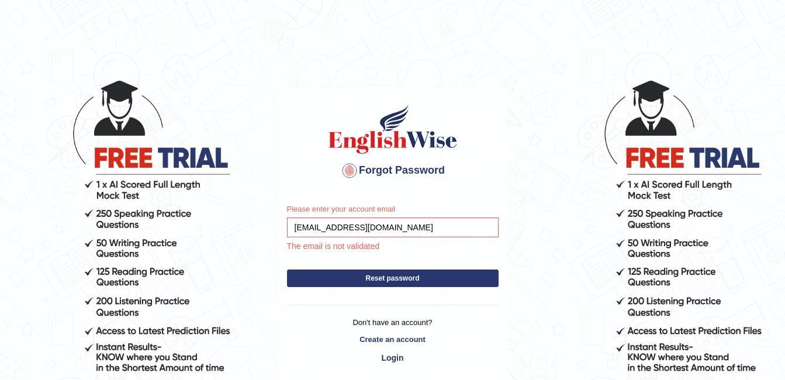
click at [399, 280] on button "Reset password" at bounding box center [393, 279] width 212 height 18
type input "a"
type input "A"
type input "[EMAIL_ADDRESS][DOMAIN_NAME]"
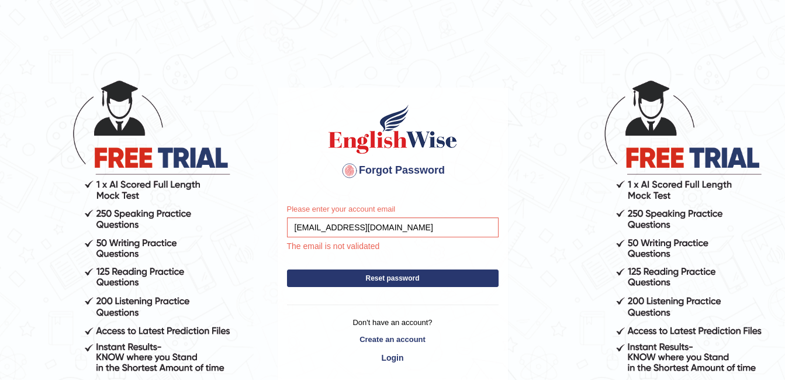
click at [390, 280] on button "Reset password" at bounding box center [393, 279] width 212 height 18
click at [395, 284] on button "Reset password" at bounding box center [393, 279] width 212 height 18
click at [396, 363] on link "Login" at bounding box center [393, 358] width 212 height 20
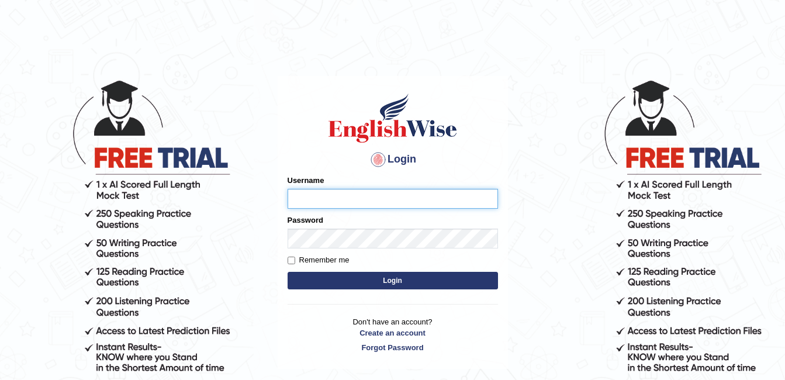
click at [390, 202] on input "Username" at bounding box center [393, 199] width 211 height 20
type input "ANUPANULSON_7"
click at [405, 346] on link "Forgot Password" at bounding box center [393, 347] width 211 height 11
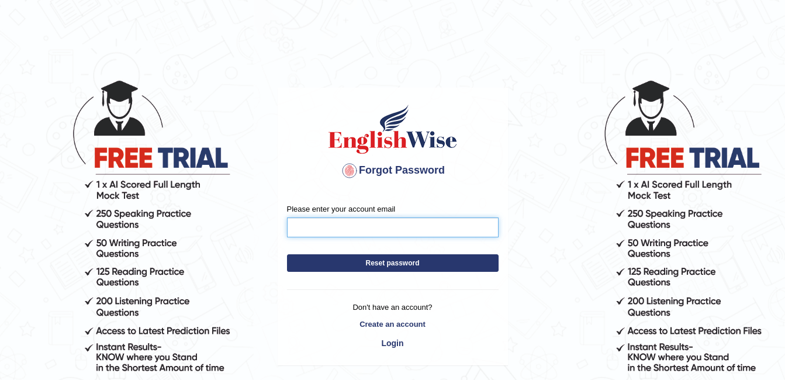
click at [384, 226] on input "Please enter your account email" at bounding box center [393, 228] width 212 height 20
type input "[EMAIL_ADDRESS][DOMAIN_NAME]"
click at [401, 257] on button "Reset password" at bounding box center [393, 263] width 212 height 18
